Goal: Task Accomplishment & Management: Complete application form

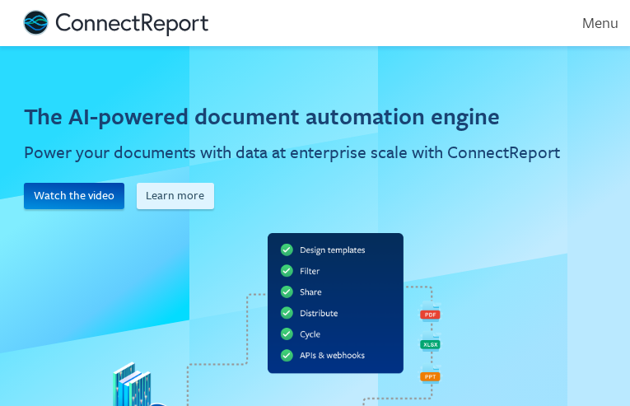
type input "mwuenschell@huckestein.com"
type input "NOdOhJXVPjRHOhU"
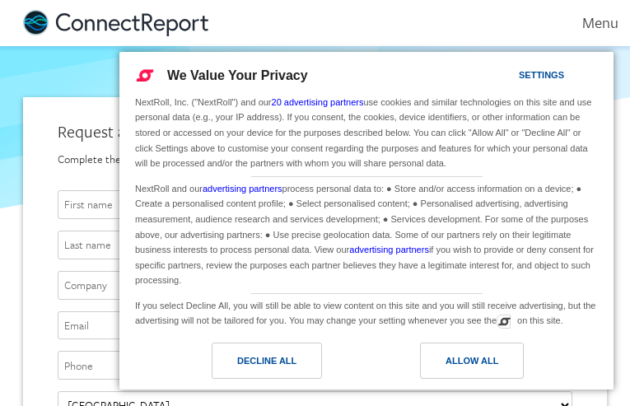
type input "[EMAIL_ADDRESS][PERSON_NAME][DOMAIN_NAME]"
type input "JCuTwgIzzhsIcs"
type input "IFUDalJyAmCD"
type input "cuqFSopRv"
type input "WFJmuCJRpTGE"
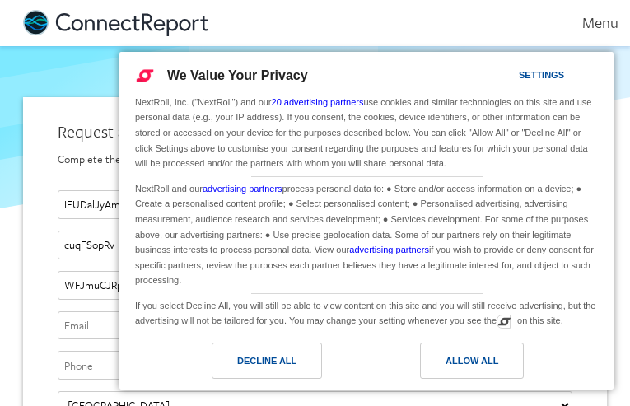
type input "[EMAIL_ADDRESS][PERSON_NAME][DOMAIN_NAME]"
type input "9610765427"
